Goal: Task Accomplishment & Management: Use online tool/utility

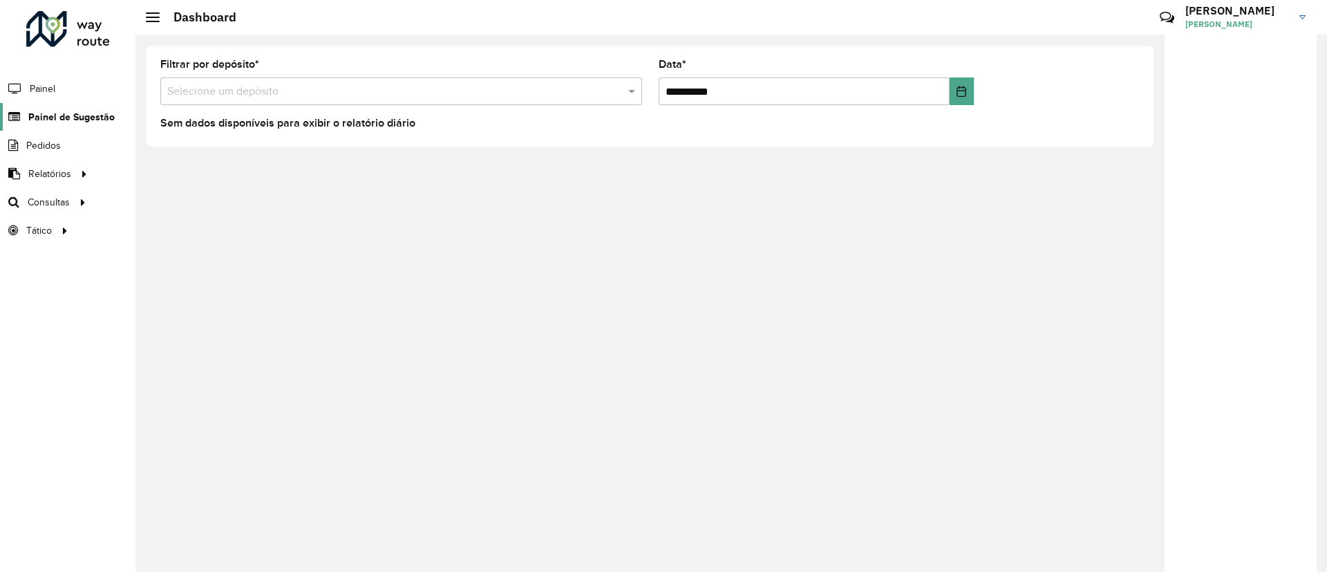
click at [100, 111] on span "Painel de Sugestão" at bounding box center [71, 117] width 86 height 15
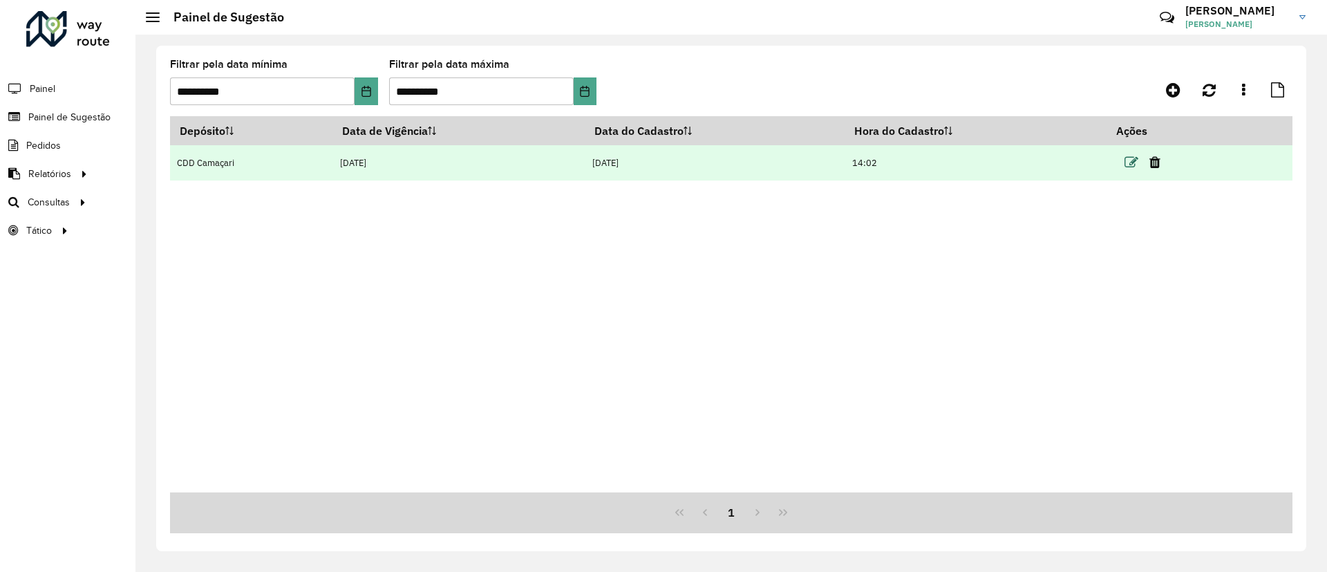
click at [880, 159] on icon at bounding box center [1131, 162] width 14 height 14
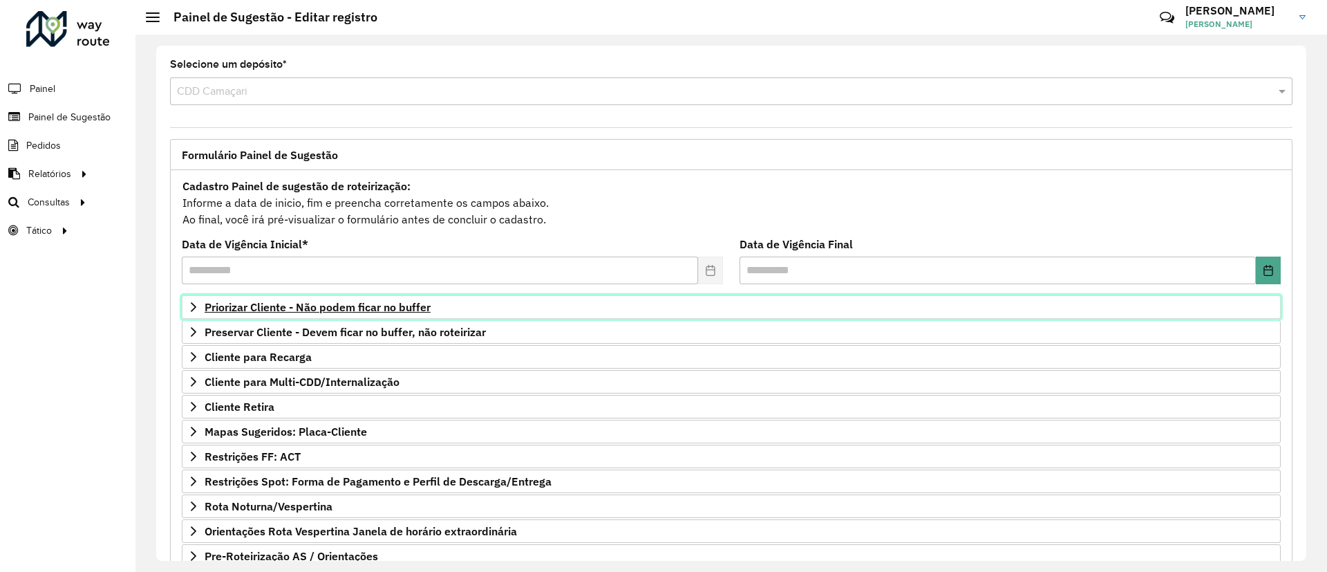
click at [296, 312] on span "Priorizar Cliente - Não podem ficar no buffer" at bounding box center [318, 306] width 226 height 11
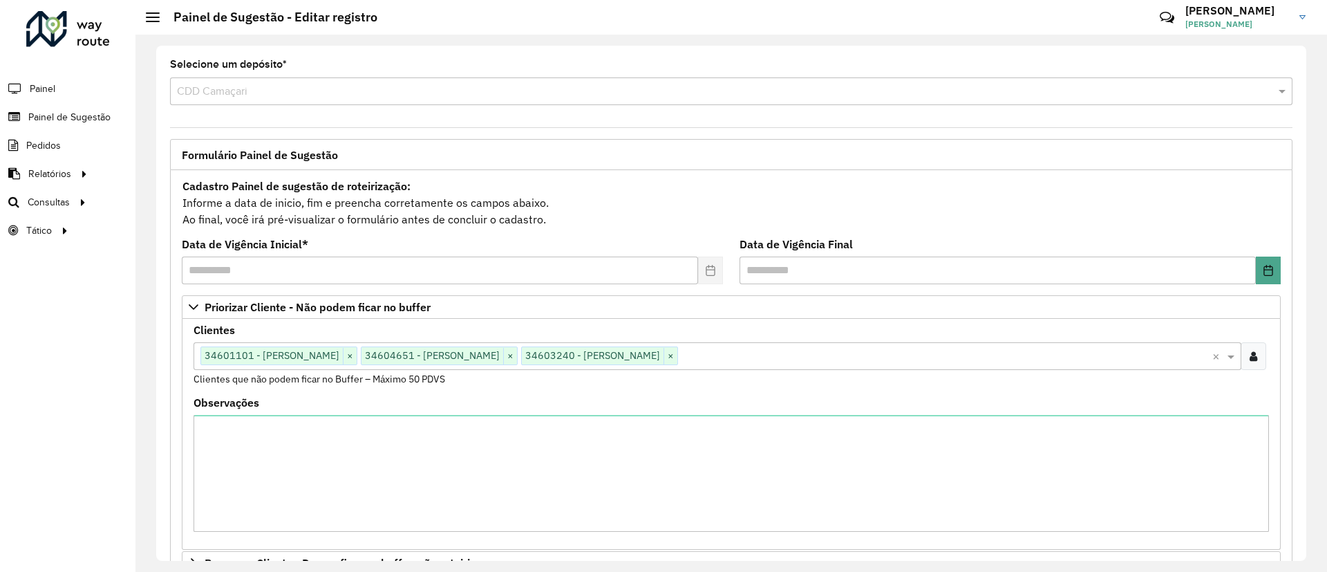
click at [324, 332] on div "Clientes Clique no botão para buscar clientes 34601101 - [PERSON_NAME] × 346046…" at bounding box center [731, 356] width 1075 height 62
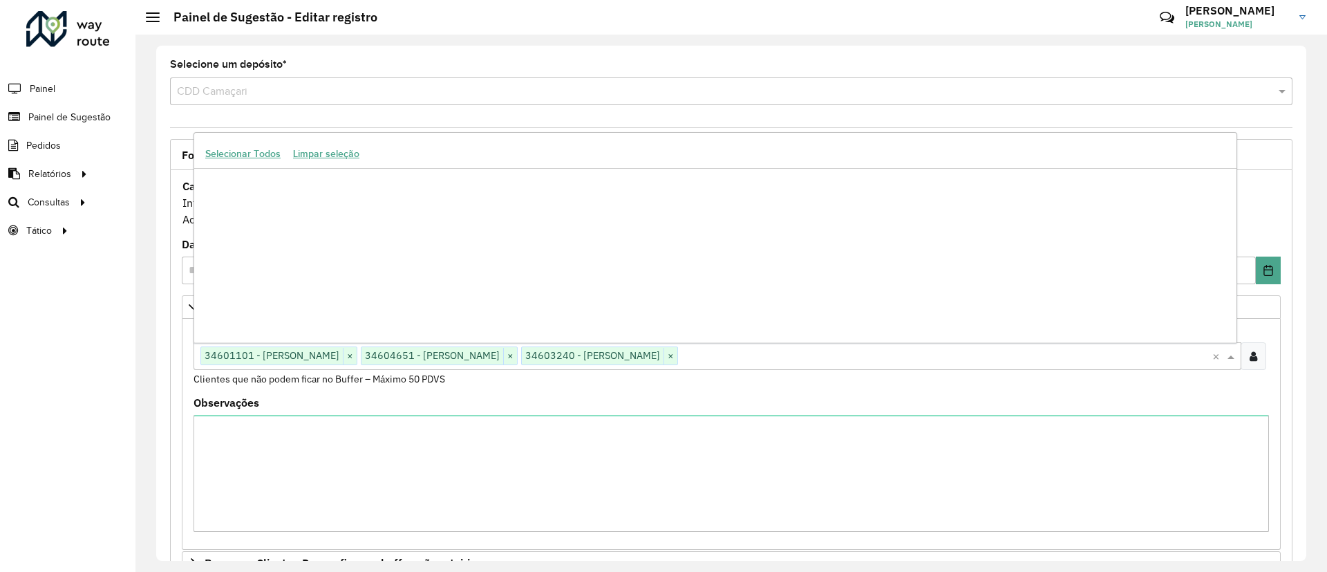
click at [858, 368] on div "Clique no botão para buscar clientes 34601101 - [PERSON_NAME] × 34604651 - [PER…" at bounding box center [718, 356] width 1048 height 28
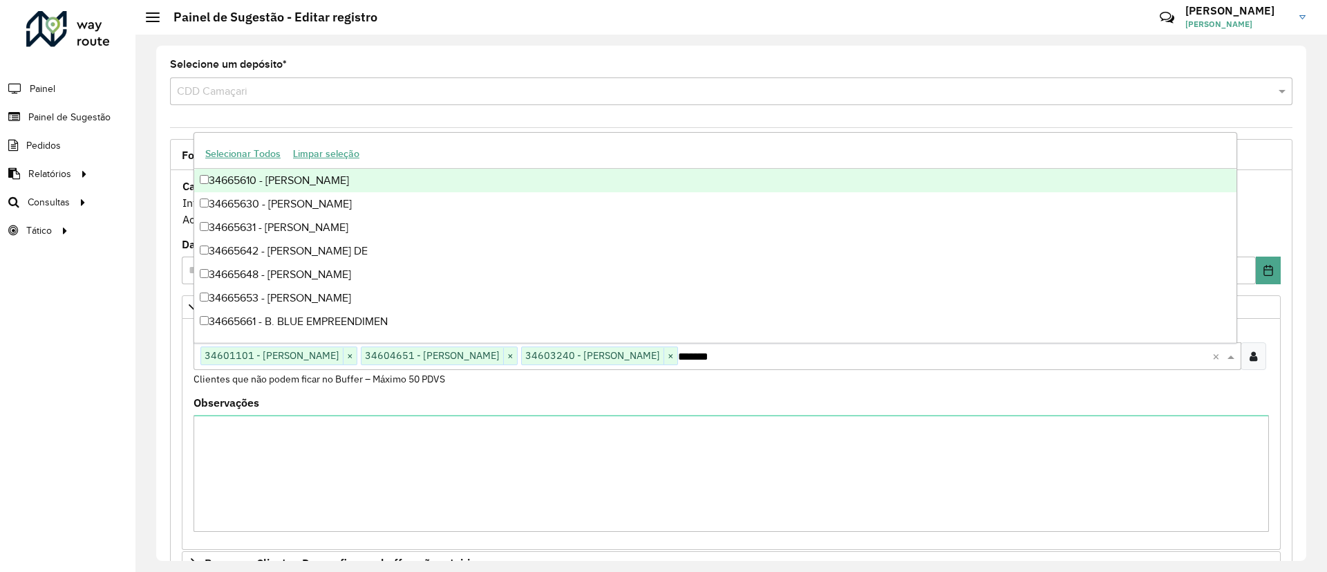
type input "********"
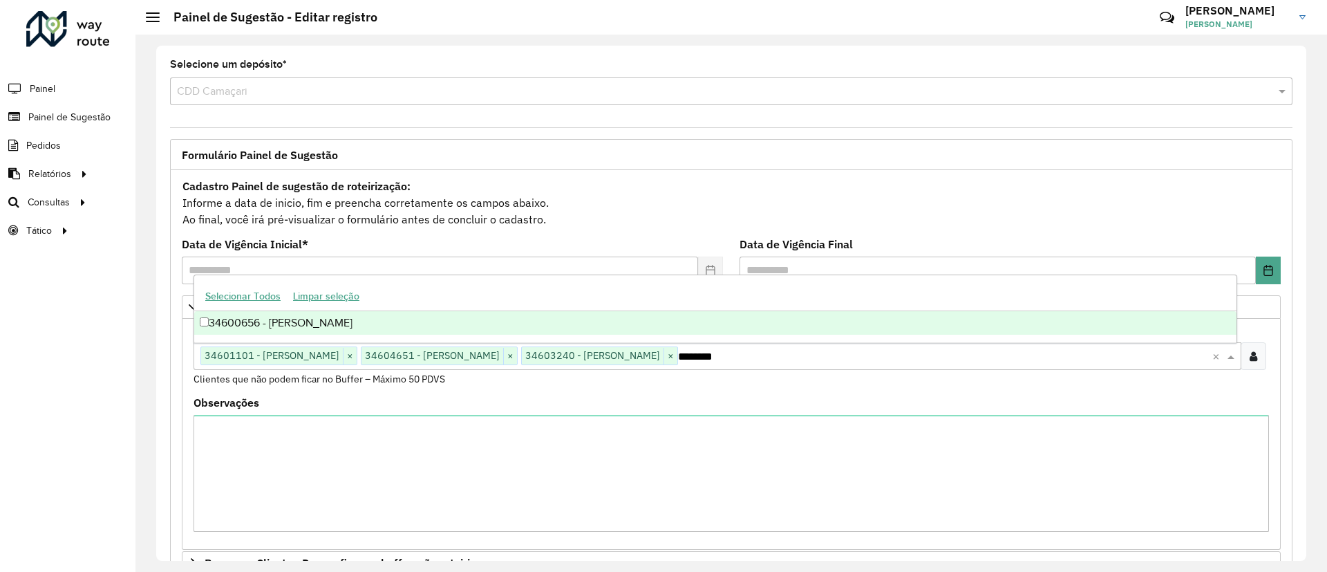
click at [220, 317] on div "34600656 - [PERSON_NAME]" at bounding box center [715, 322] width 1042 height 23
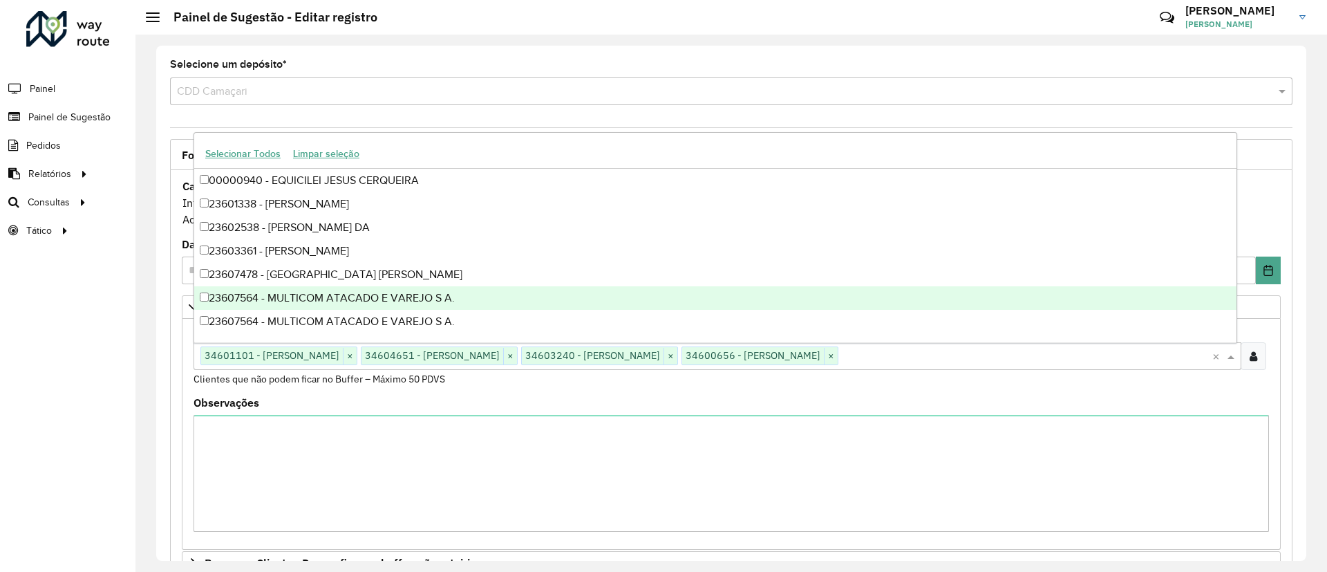
scroll to position [348, 0]
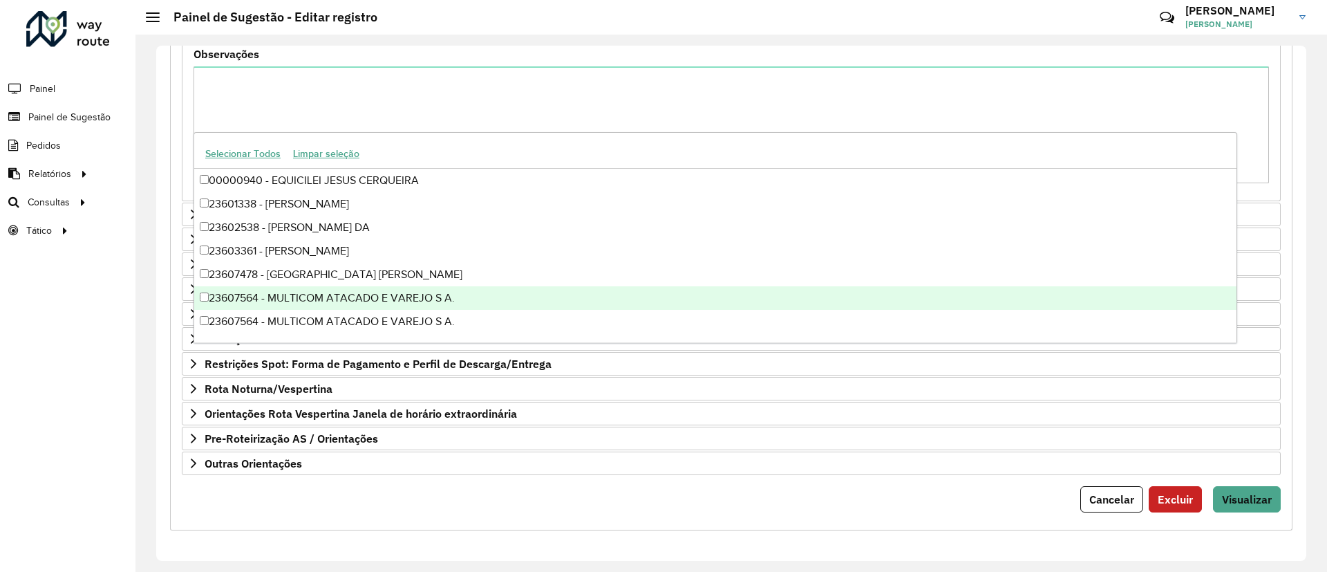
click at [880, 380] on div "**********" at bounding box center [731, 176] width 1122 height 708
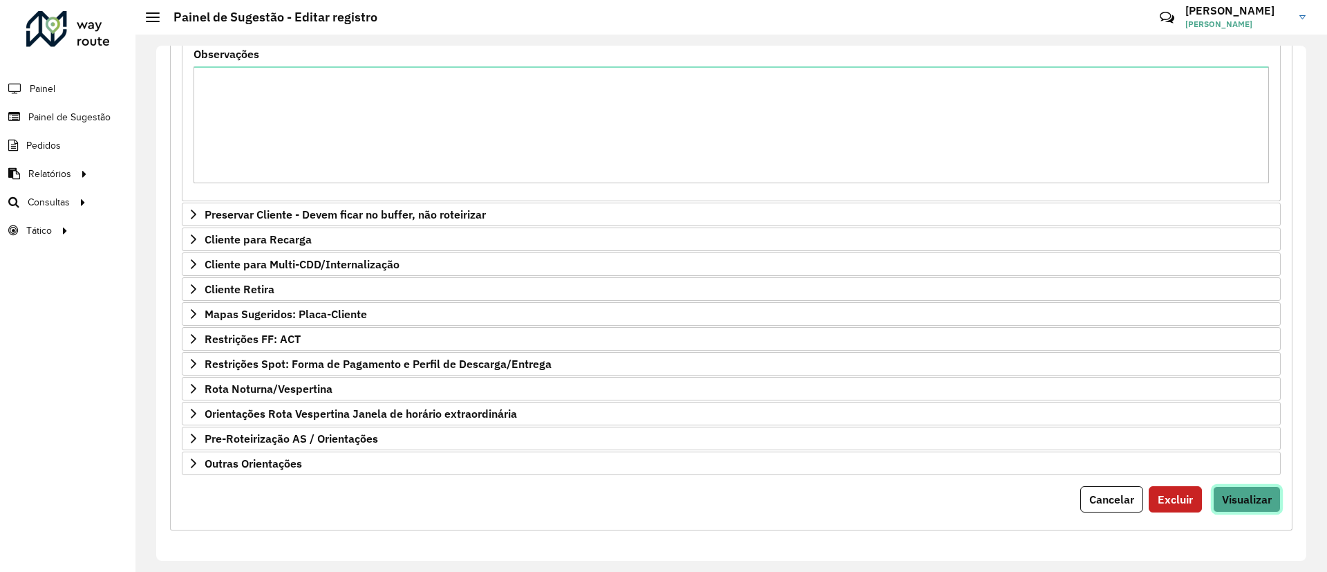
click at [880, 380] on span "Visualizar" at bounding box center [1247, 499] width 50 height 14
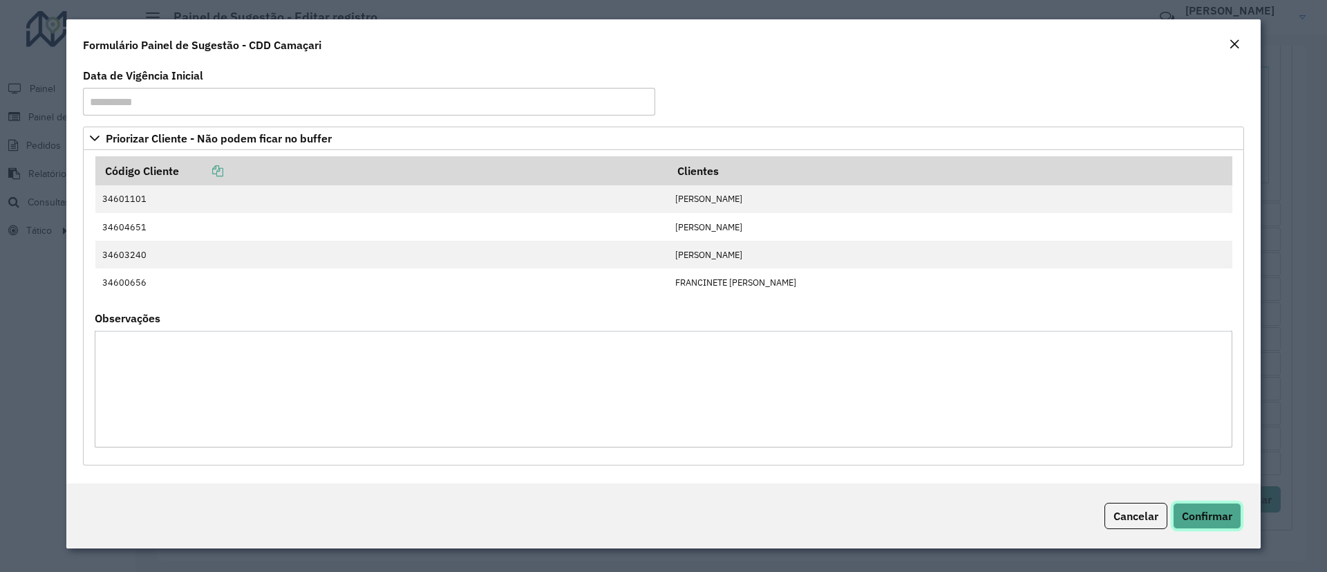
click at [880, 380] on button "Confirmar" at bounding box center [1207, 515] width 68 height 26
